Goal: Task Accomplishment & Management: Manage account settings

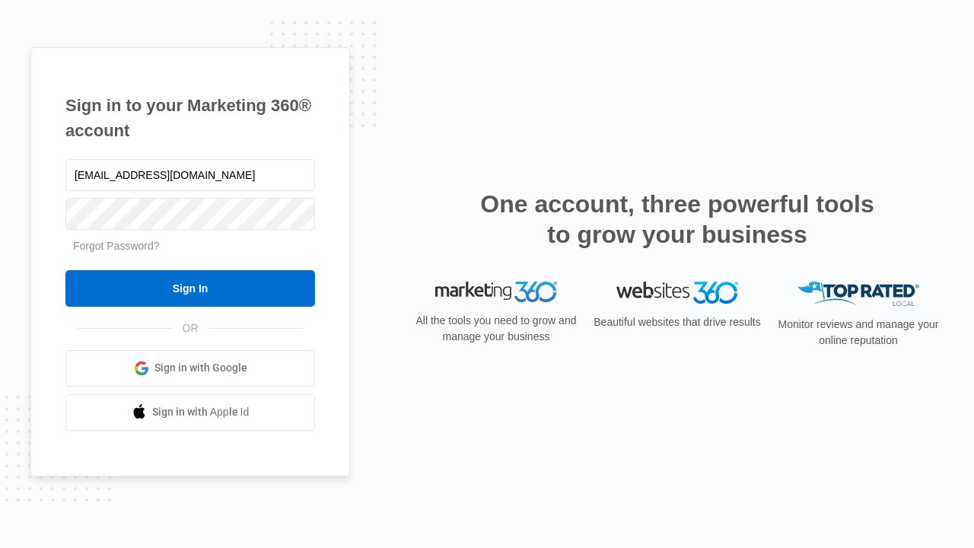
type input "[EMAIL_ADDRESS][DOMAIN_NAME]"
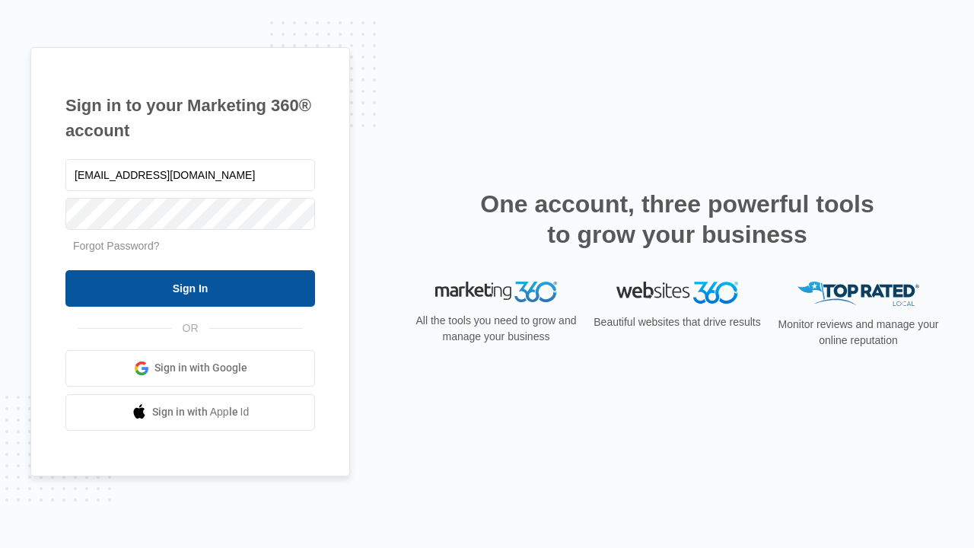
click at [190, 288] on input "Sign In" at bounding box center [189, 288] width 249 height 37
